Goal: Check status: Check status

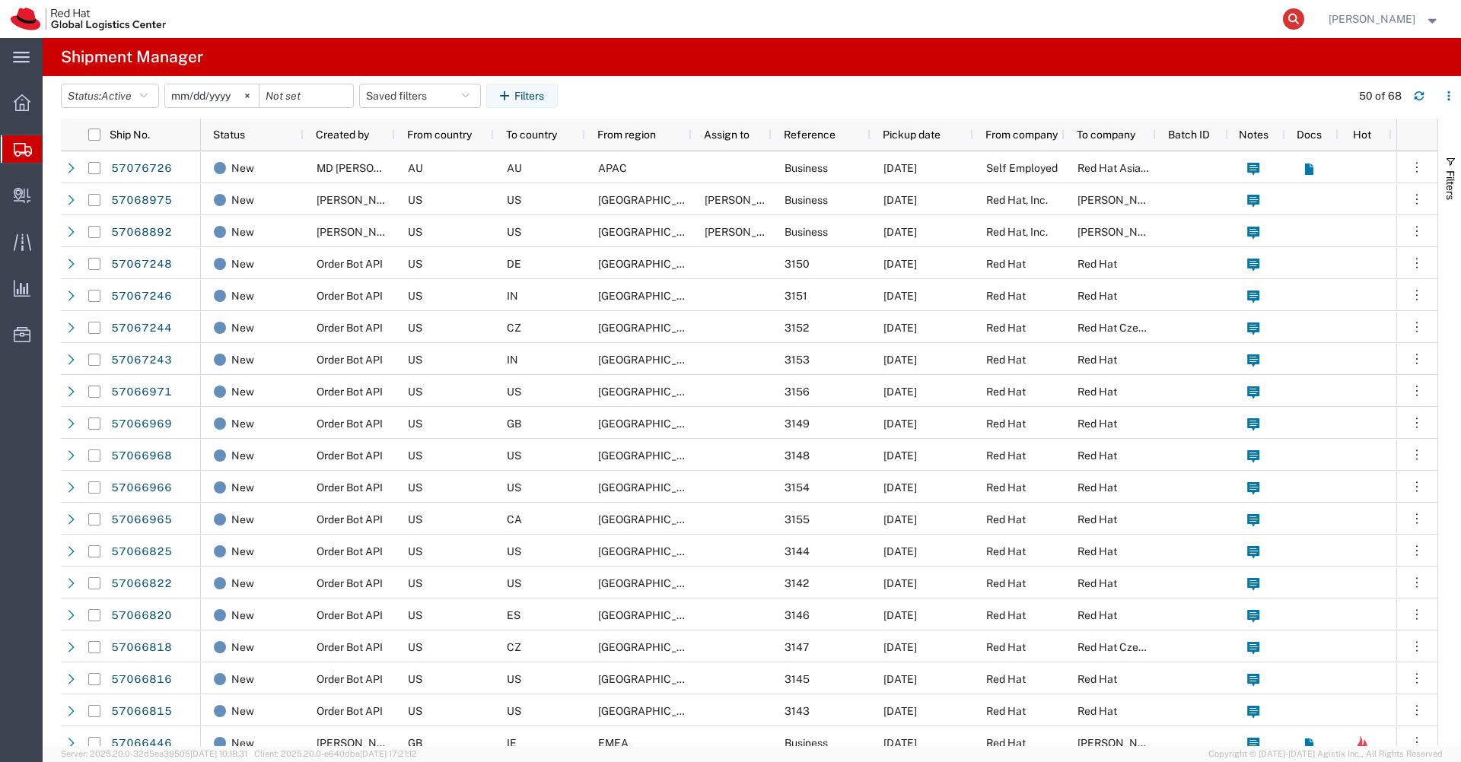
click at [1304, 21] on icon at bounding box center [1293, 18] width 21 height 21
paste input "2927178251"
type input "2927178251"
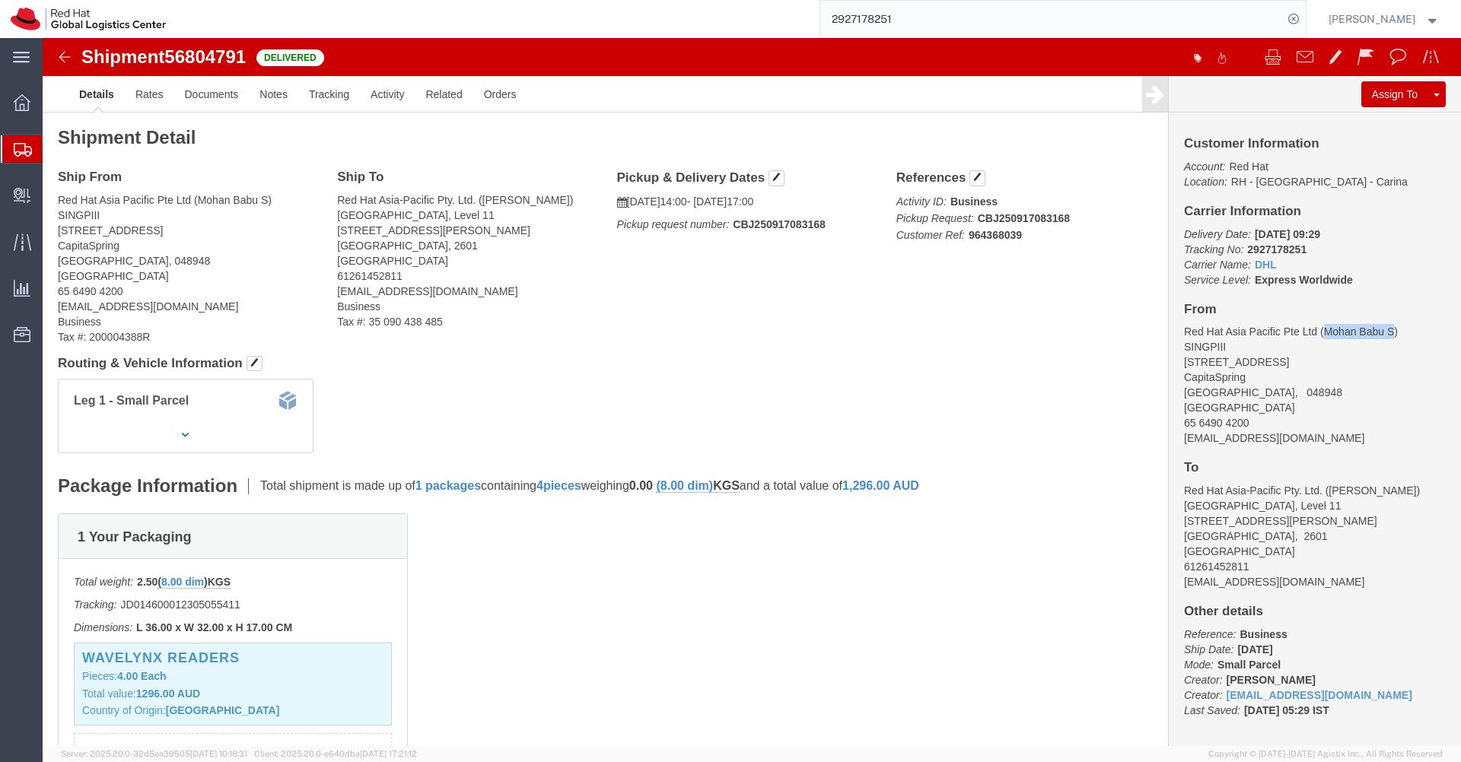
drag, startPoint x: 1343, startPoint y: 296, endPoint x: 1274, endPoint y: 293, distance: 69.3
click address "Red Hat Asia Pacific Pte Ltd (Mohan Babu S) [GEOGRAPHIC_DATA][STREET_ADDRESS] 6…"
copy address "[PERSON_NAME] S"
drag, startPoint x: 78, startPoint y: 222, endPoint x: 14, endPoint y: 222, distance: 64.7
click div "Ship From Red Hat Asia Pacific Pte Ltd (Mohan Babu S) [GEOGRAPHIC_DATA][STREET_…"
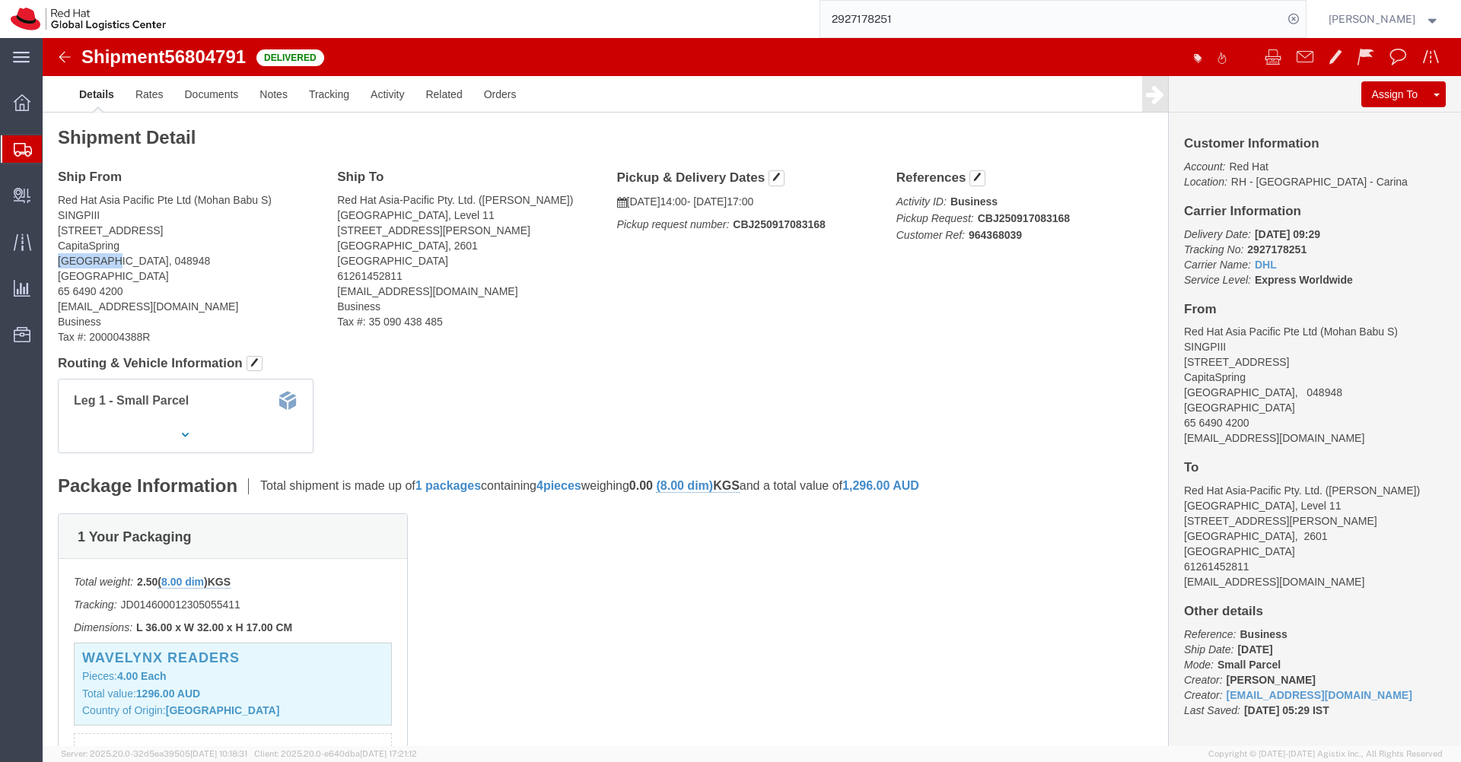
copy address "[GEOGRAPHIC_DATA]"
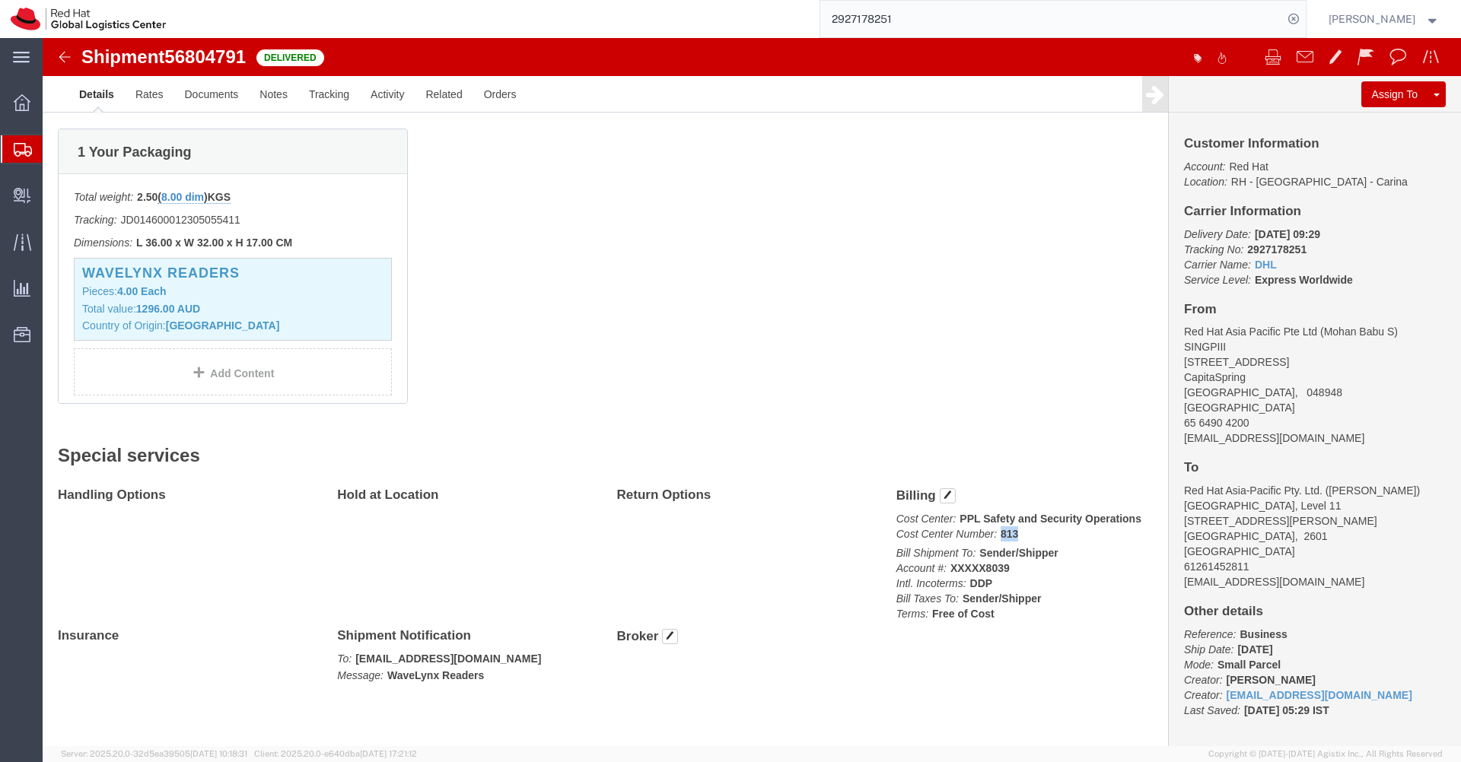
drag, startPoint x: 973, startPoint y: 501, endPoint x: 953, endPoint y: 499, distance: 20.6
click p "Cost Center: PPL Safety and Security Operations Cost Center Number: 813"
copy b "813"
